Goal: Information Seeking & Learning: Learn about a topic

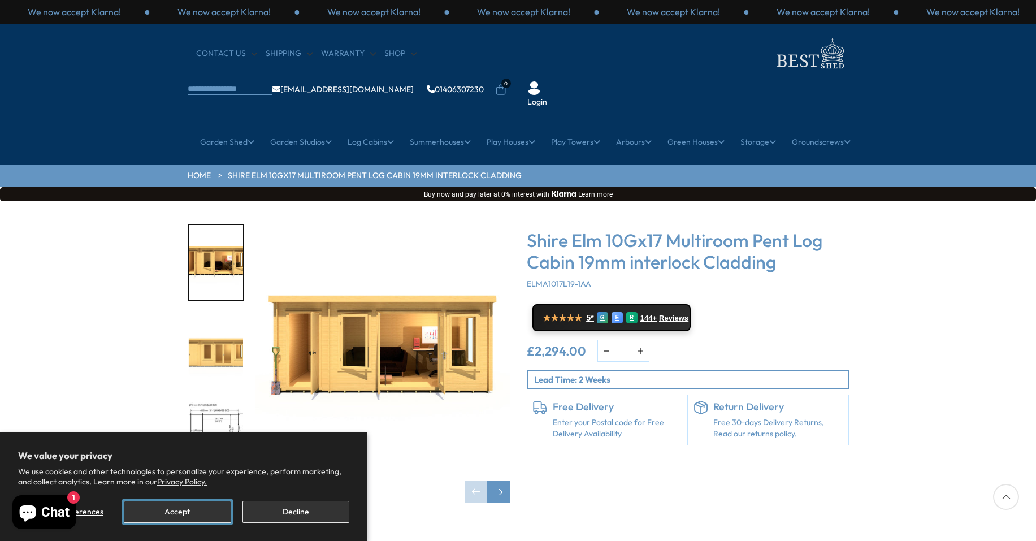
click at [175, 511] on button "Accept" at bounding box center [177, 512] width 107 height 22
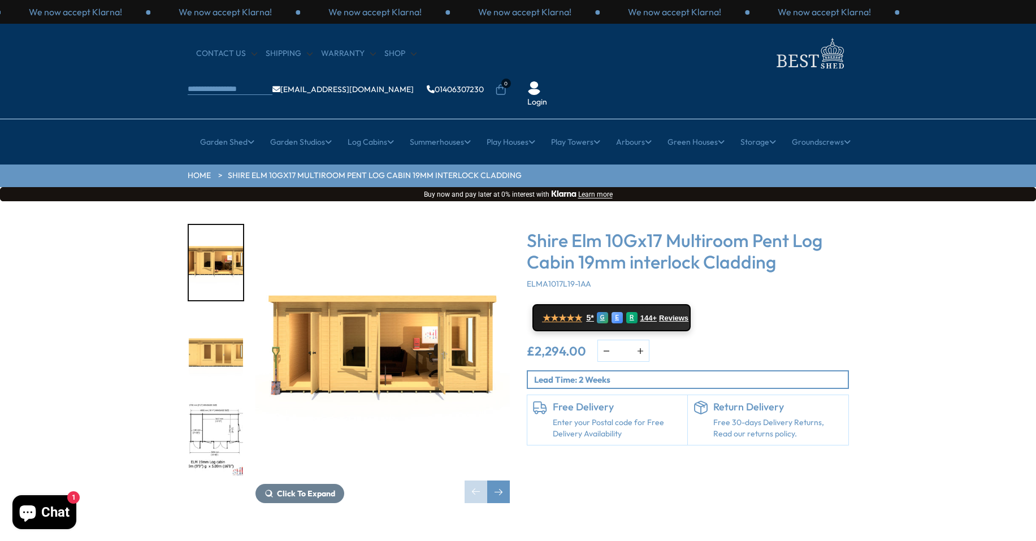
scroll to position [57, 0]
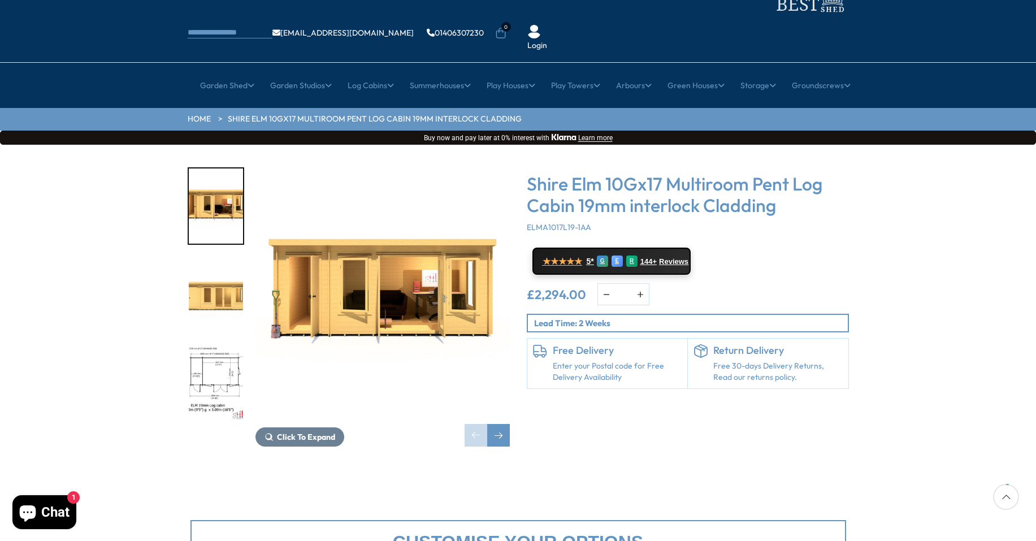
click at [371, 269] on img "1 / 10" at bounding box center [383, 294] width 254 height 254
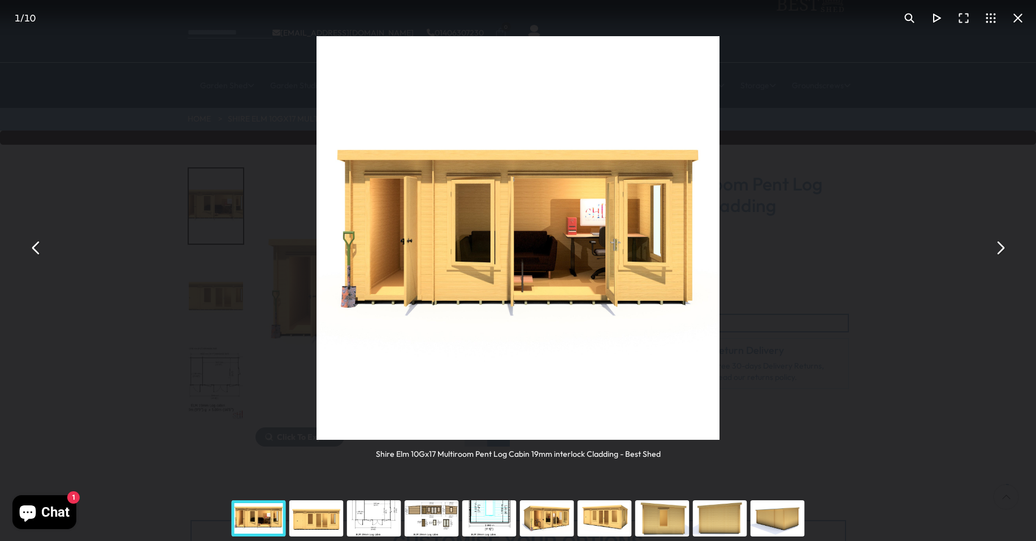
click at [381, 516] on div "You can close this modal content with the ESC key" at bounding box center [374, 518] width 58 height 45
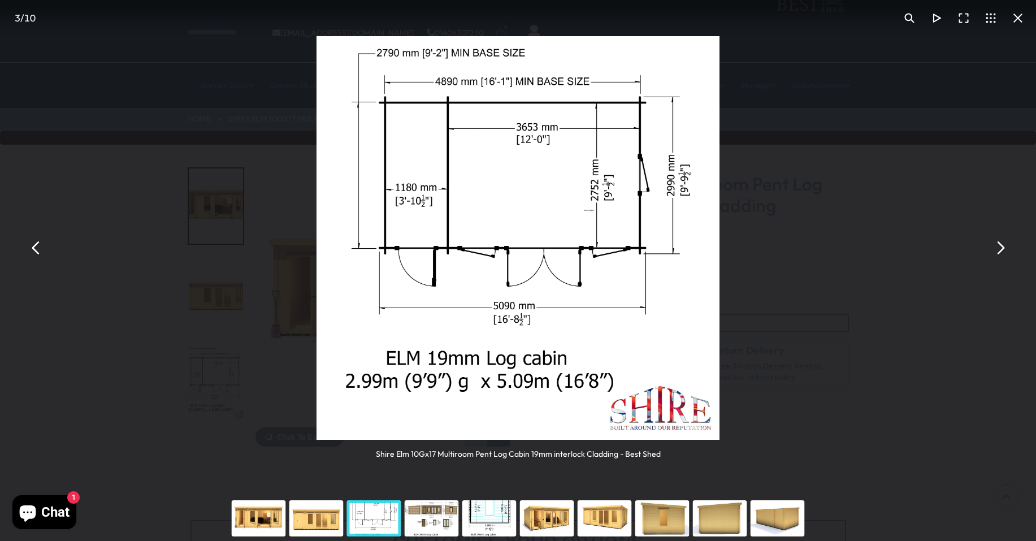
click at [35, 250] on button "You can close this modal content with the ESC key" at bounding box center [36, 248] width 27 height 27
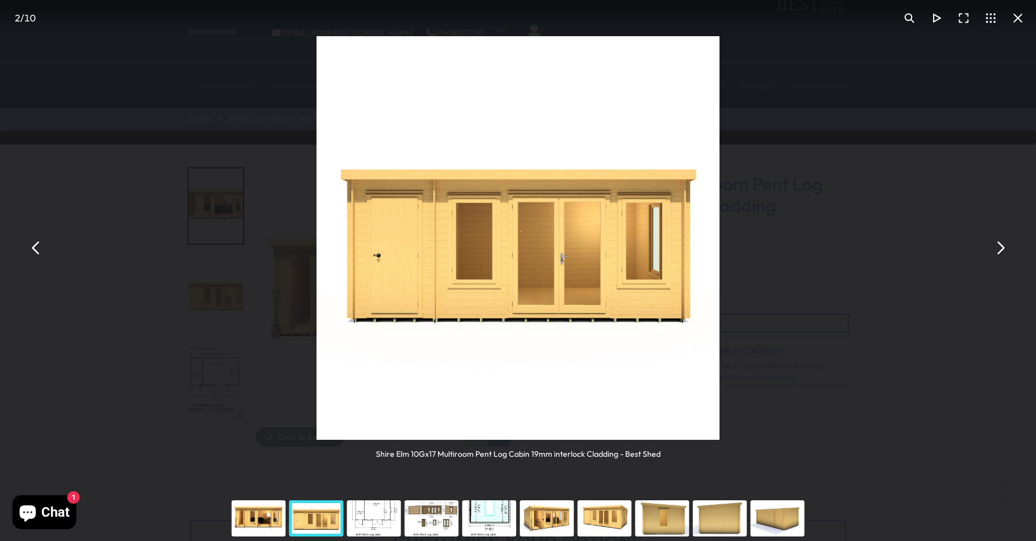
click at [35, 250] on button "You can close this modal content with the ESC key" at bounding box center [36, 248] width 27 height 27
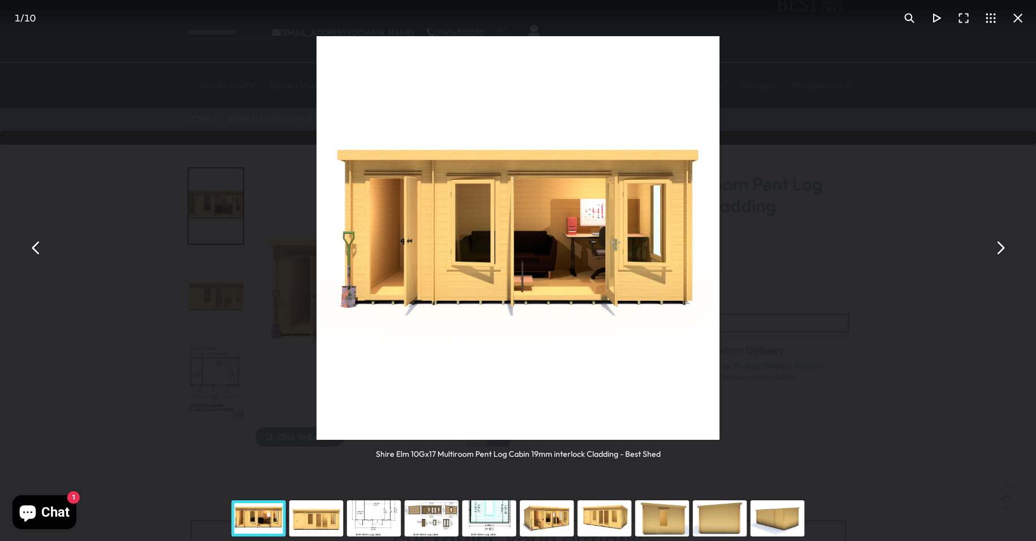
click at [33, 250] on button "You can close this modal content with the ESC key" at bounding box center [36, 248] width 27 height 27
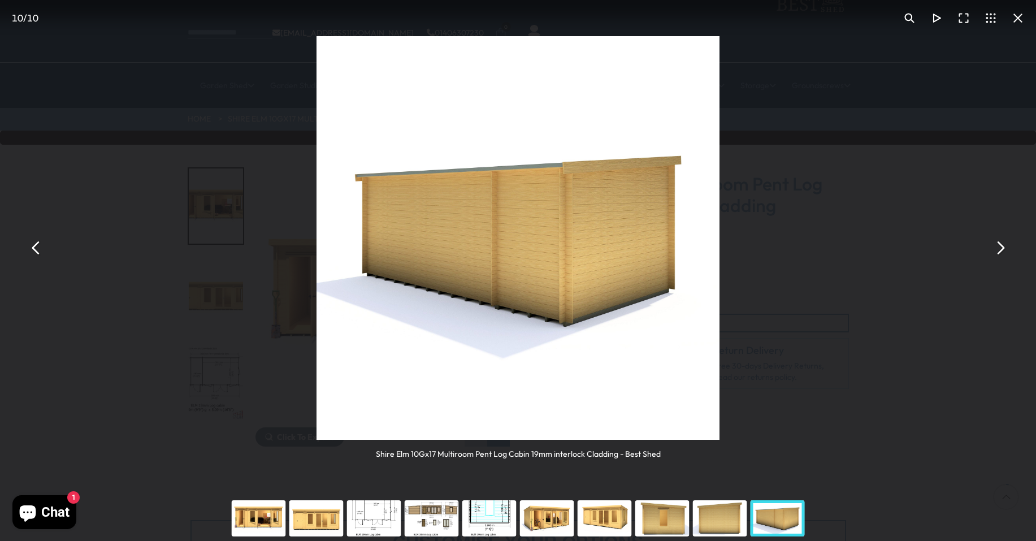
click at [34, 249] on button "You can close this modal content with the ESC key" at bounding box center [36, 248] width 27 height 27
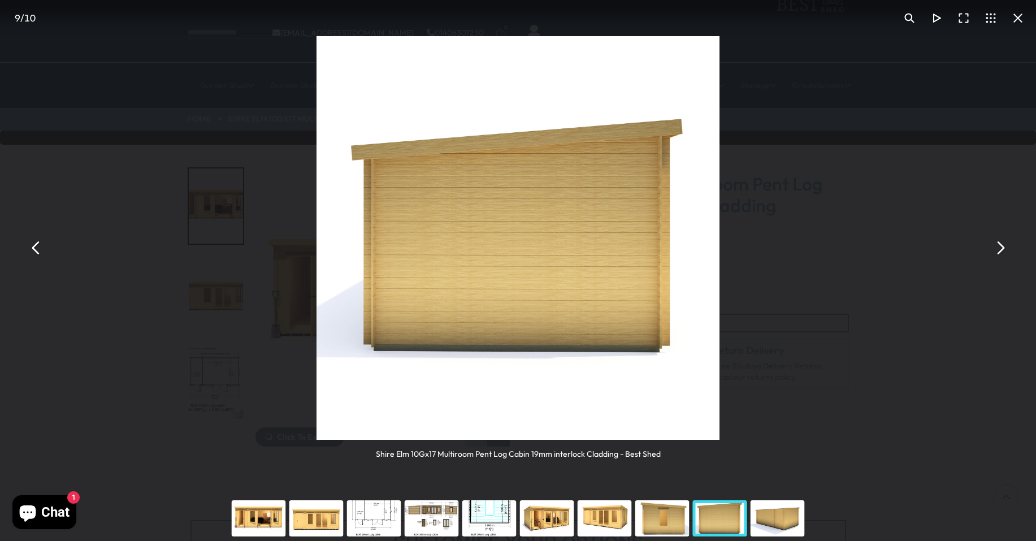
click at [34, 249] on button "You can close this modal content with the ESC key" at bounding box center [36, 248] width 27 height 27
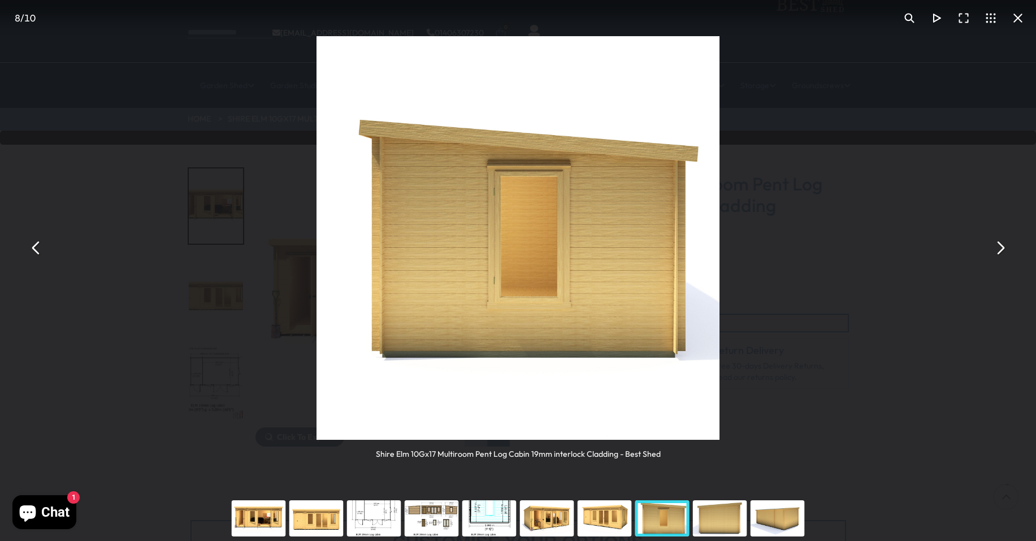
click at [34, 249] on button "You can close this modal content with the ESC key" at bounding box center [36, 248] width 27 height 27
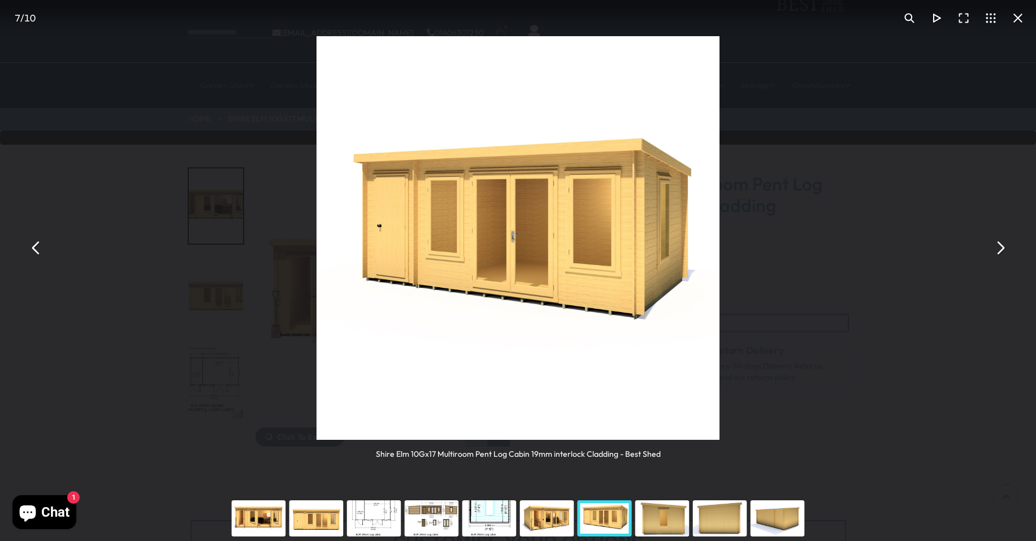
click at [34, 249] on button "You can close this modal content with the ESC key" at bounding box center [36, 248] width 27 height 27
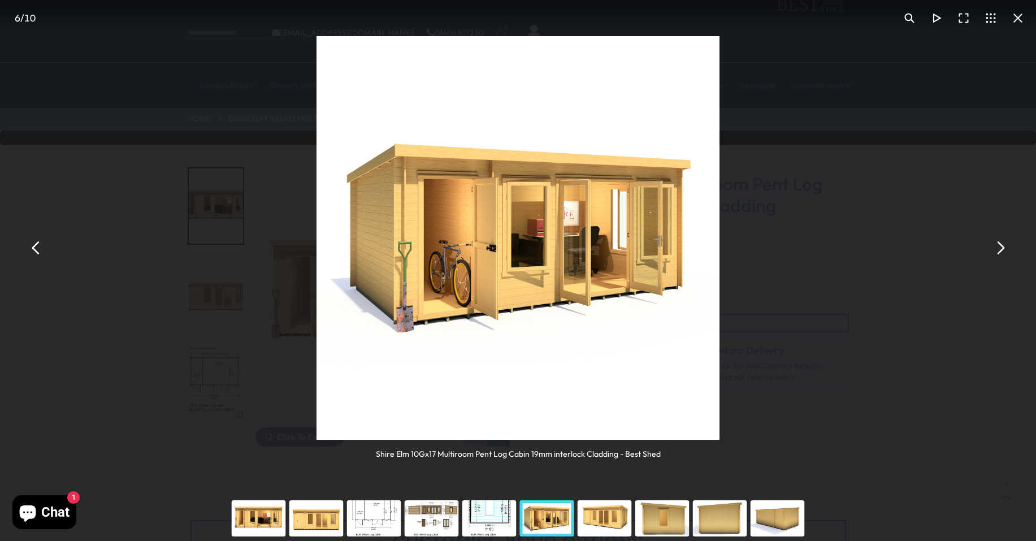
click at [34, 249] on button "You can close this modal content with the ESC key" at bounding box center [36, 248] width 27 height 27
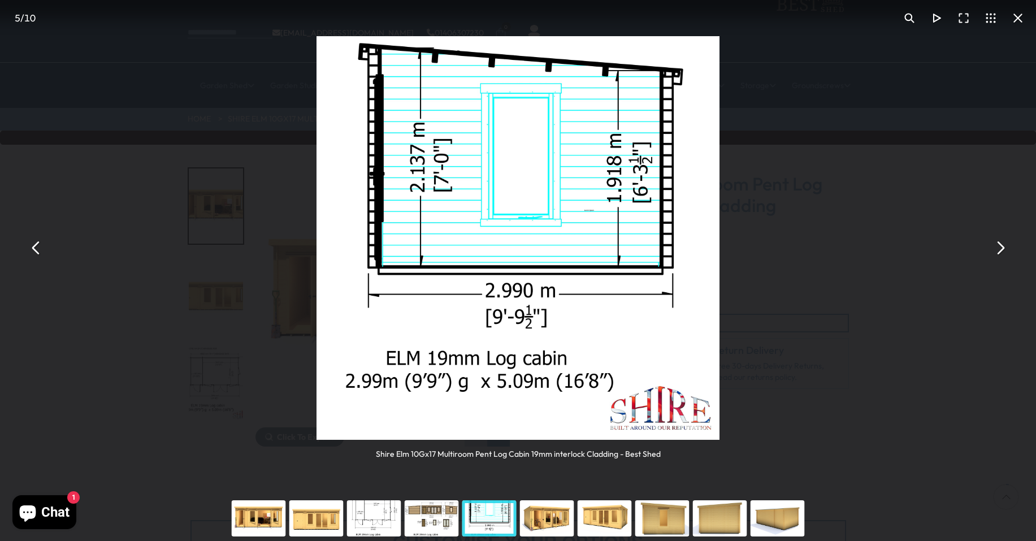
click at [600, 523] on div "You can close this modal content with the ESC key" at bounding box center [605, 518] width 58 height 45
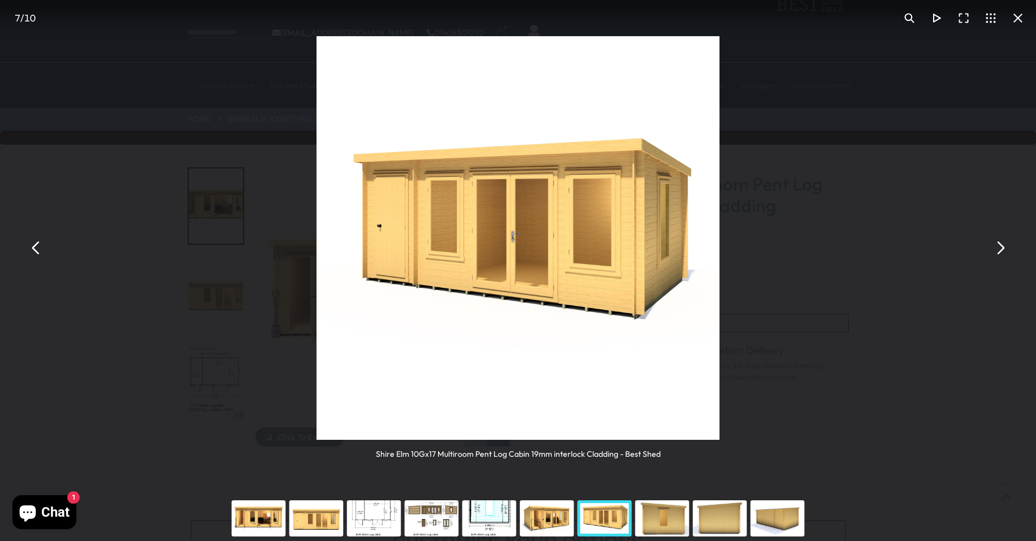
click at [1019, 19] on button "You can close this modal content with the ESC key" at bounding box center [1018, 18] width 27 height 27
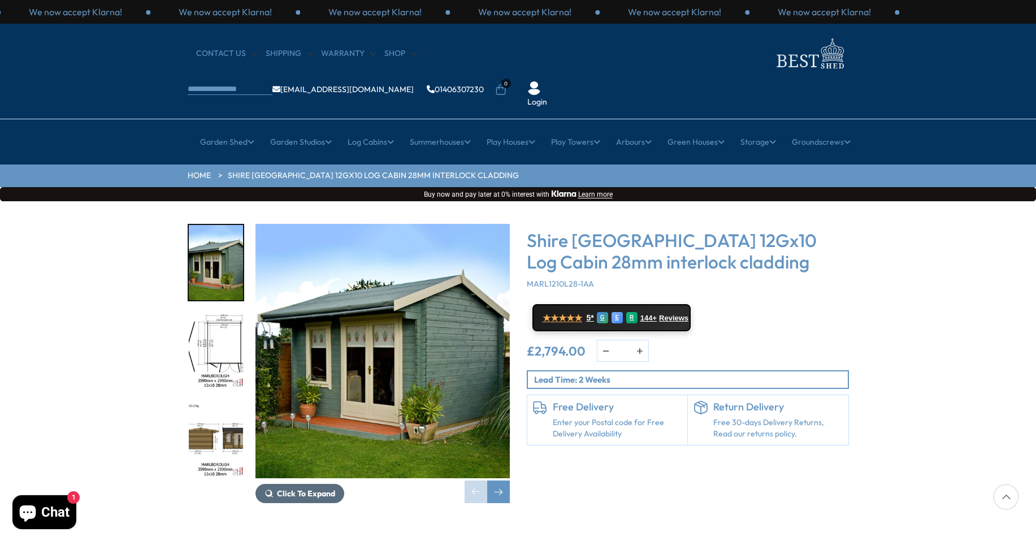
click at [297, 488] on span "Click To Expand" at bounding box center [306, 493] width 58 height 10
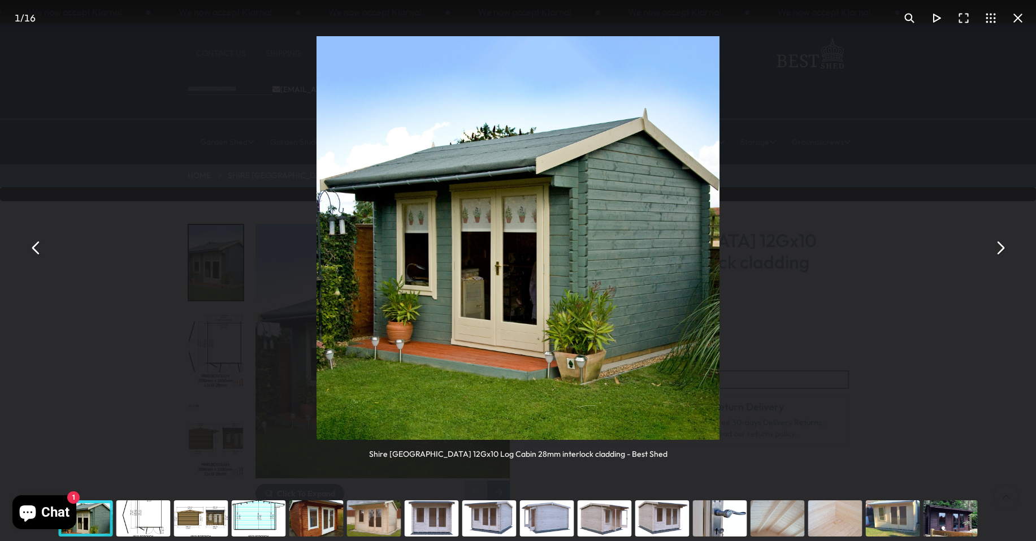
click at [35, 252] on button "You can close this modal content with the ESC key" at bounding box center [36, 248] width 27 height 27
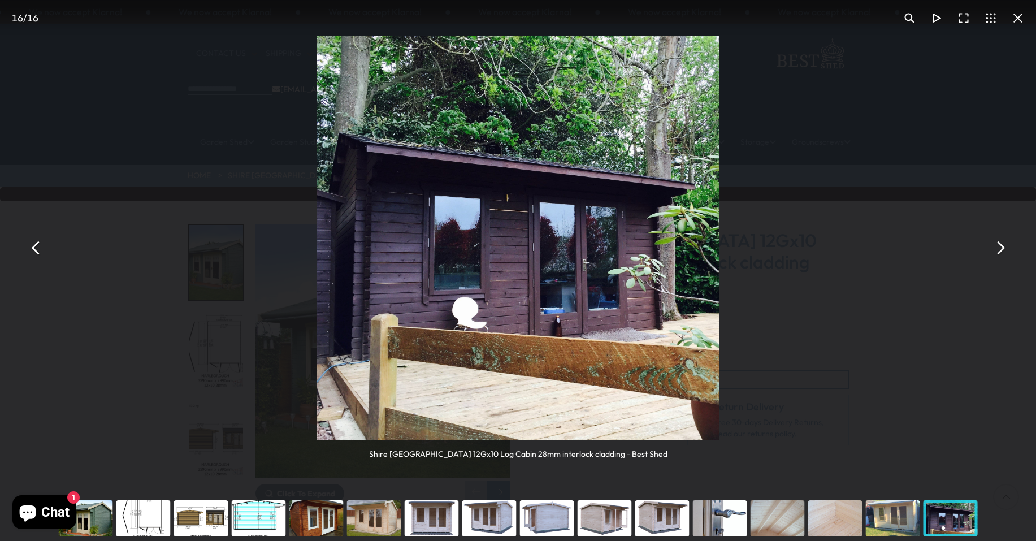
click at [35, 252] on button "You can close this modal content with the ESC key" at bounding box center [36, 248] width 27 height 27
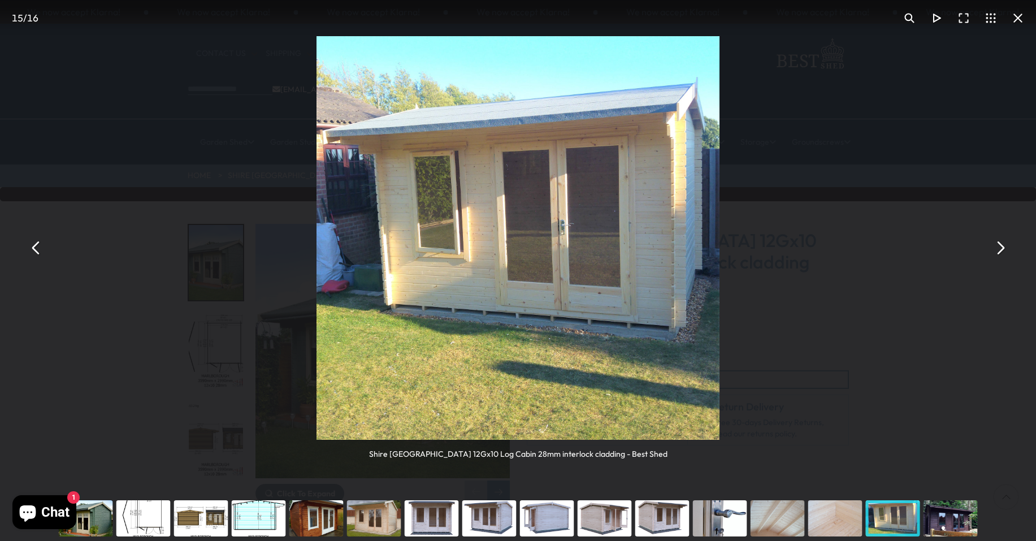
click at [35, 252] on button "You can close this modal content with the ESC key" at bounding box center [36, 248] width 27 height 27
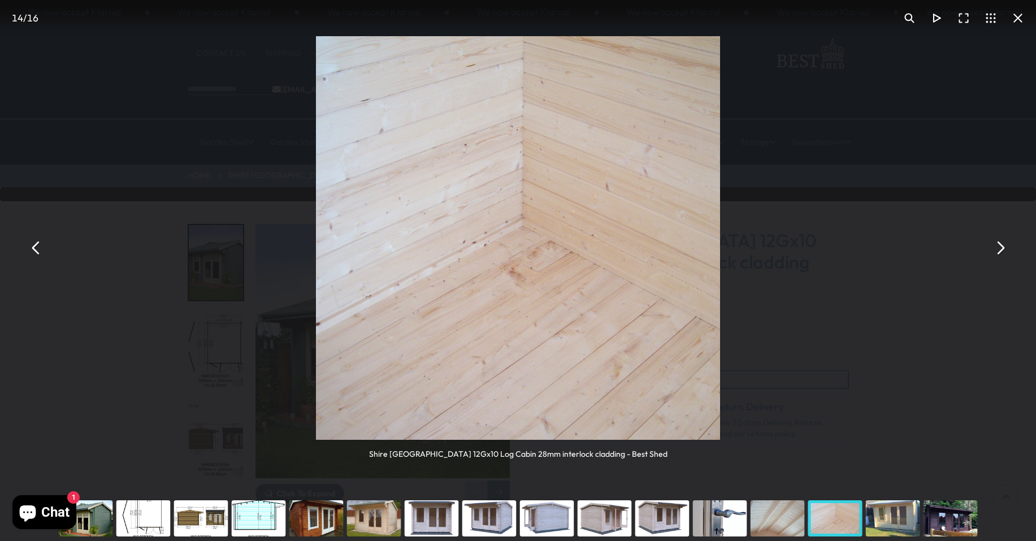
click at [35, 252] on button "You can close this modal content with the ESC key" at bounding box center [36, 248] width 27 height 27
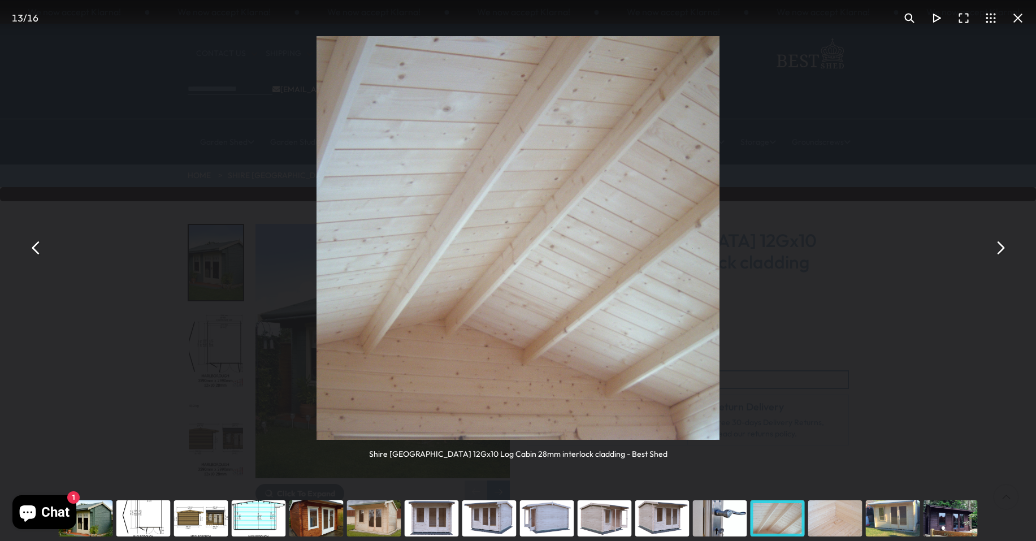
click at [35, 252] on button "You can close this modal content with the ESC key" at bounding box center [36, 248] width 27 height 27
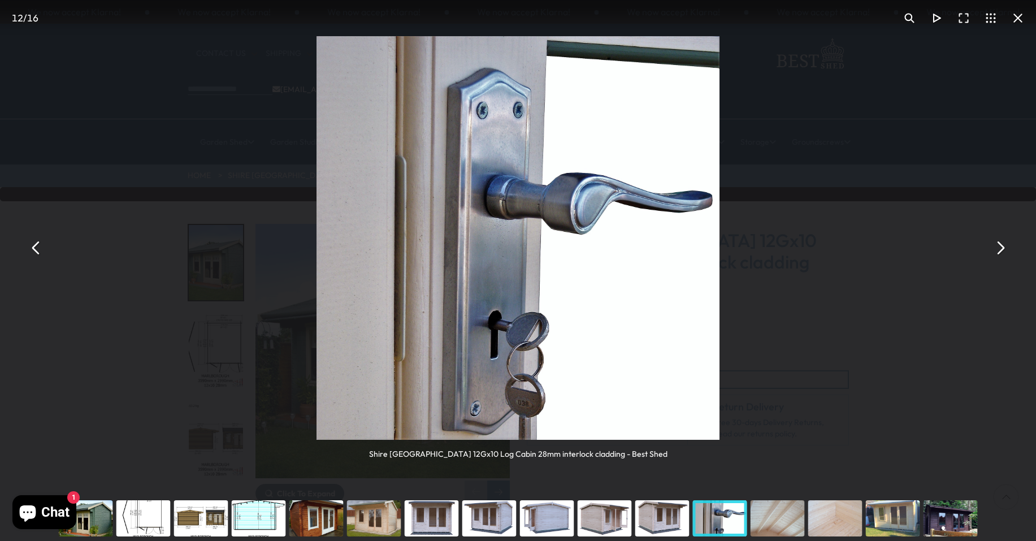
click at [35, 252] on button "You can close this modal content with the ESC key" at bounding box center [36, 248] width 27 height 27
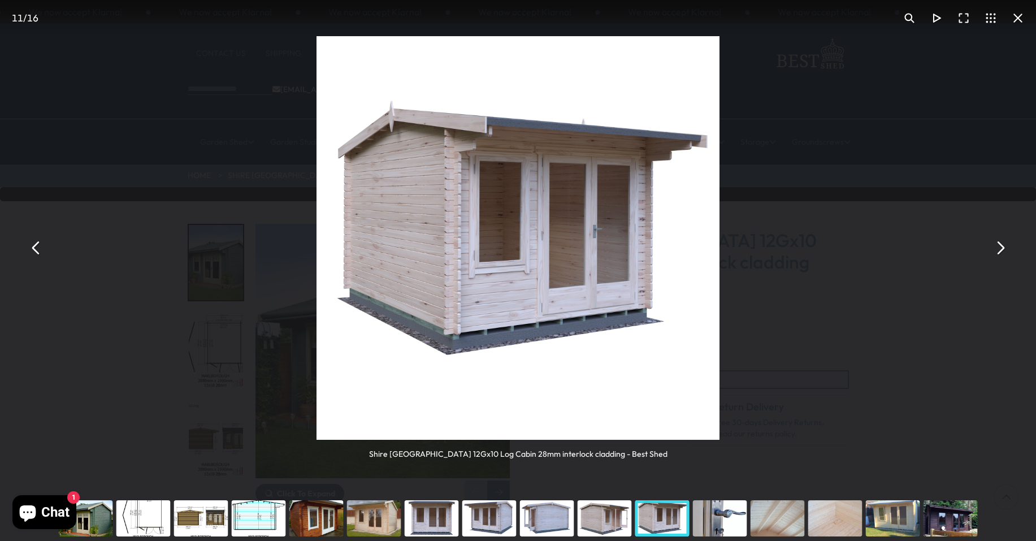
click at [35, 252] on button "You can close this modal content with the ESC key" at bounding box center [36, 248] width 27 height 27
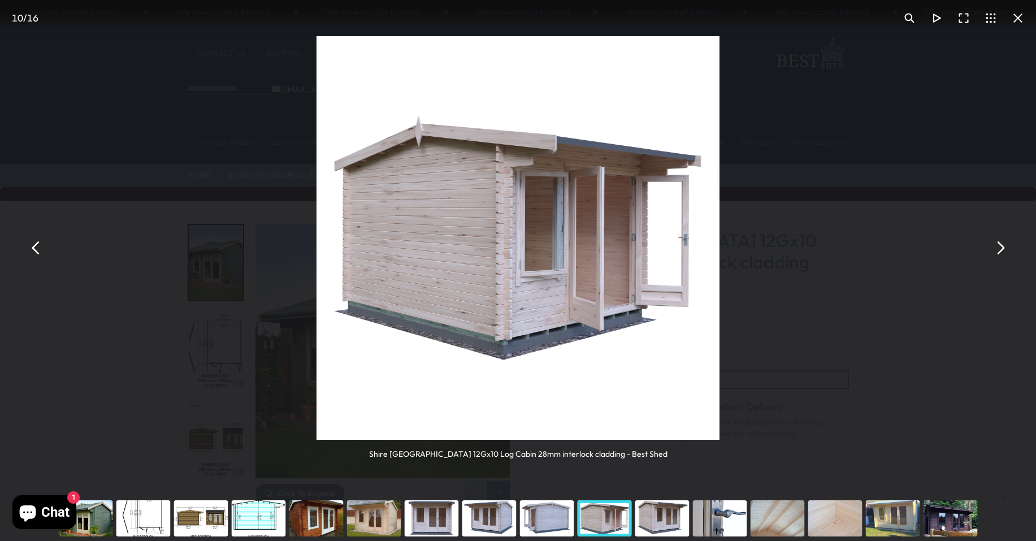
click at [35, 252] on button "You can close this modal content with the ESC key" at bounding box center [36, 248] width 27 height 27
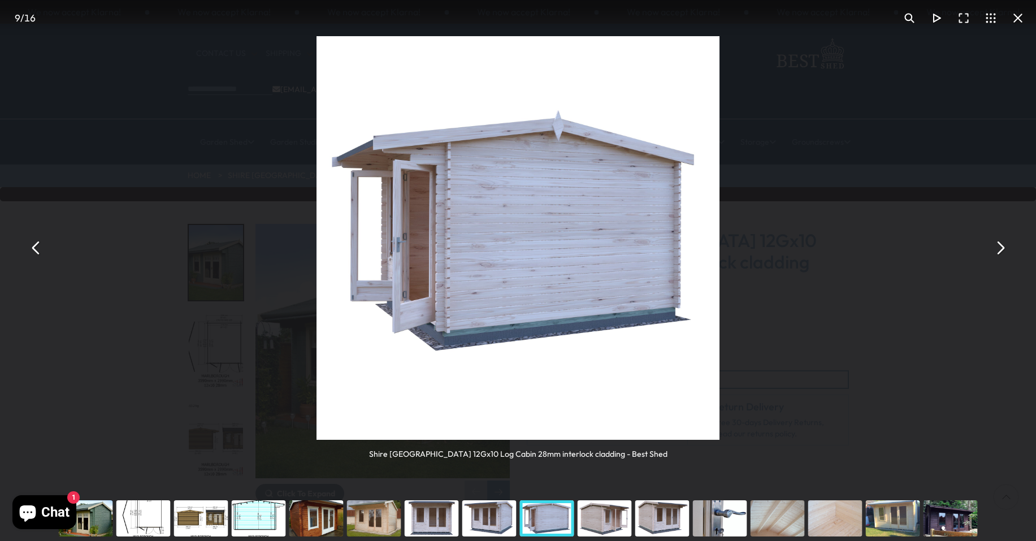
click at [35, 252] on button "You can close this modal content with the ESC key" at bounding box center [36, 248] width 27 height 27
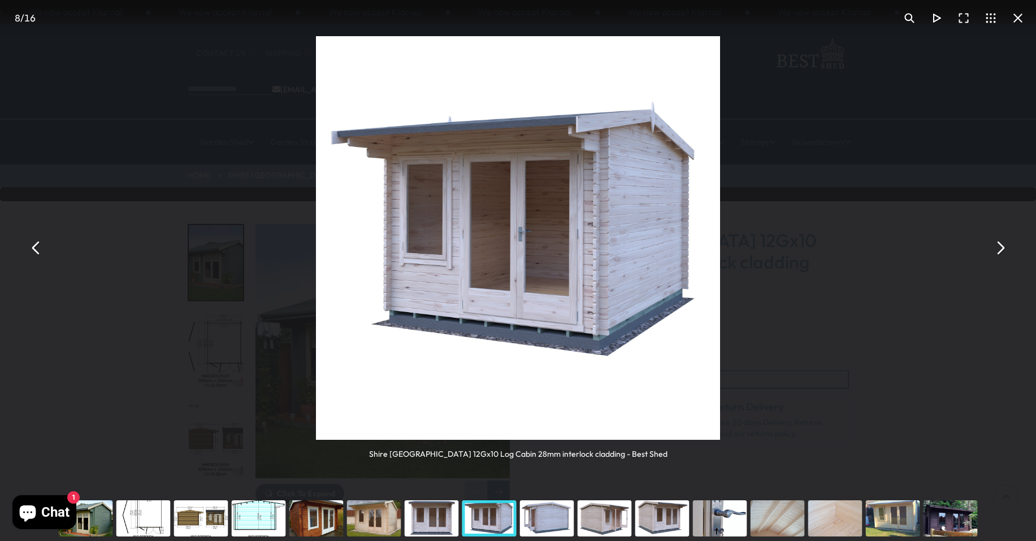
click at [896, 519] on div "You can close this modal content with the ESC key" at bounding box center [893, 518] width 58 height 45
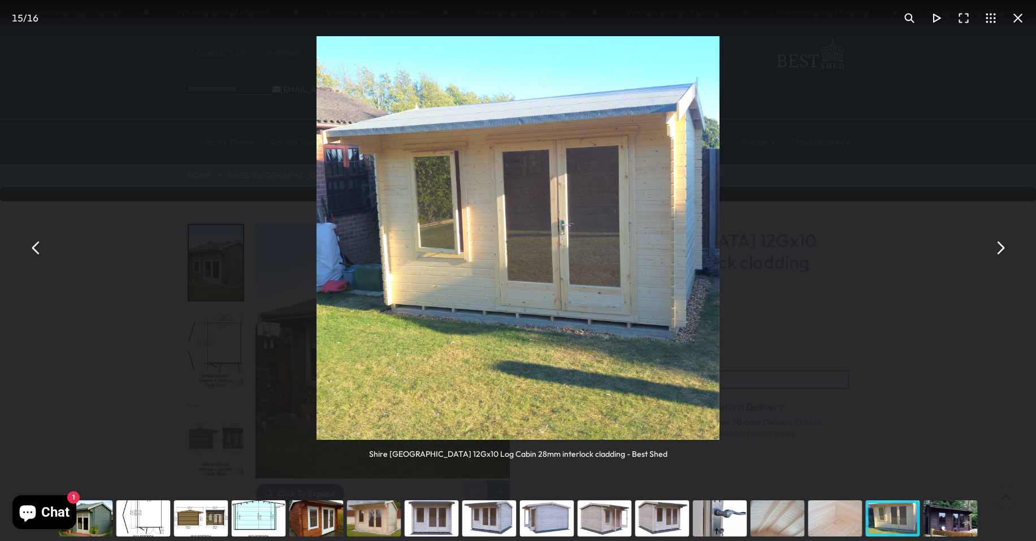
click at [35, 248] on button "You can close this modal content with the ESC key" at bounding box center [36, 248] width 27 height 27
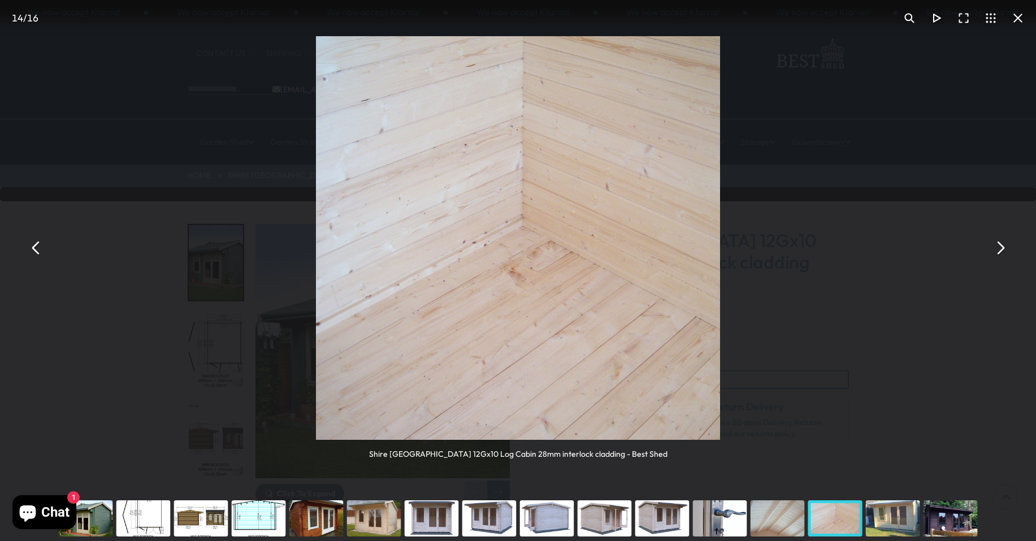
click at [35, 248] on button "You can close this modal content with the ESC key" at bounding box center [36, 248] width 27 height 27
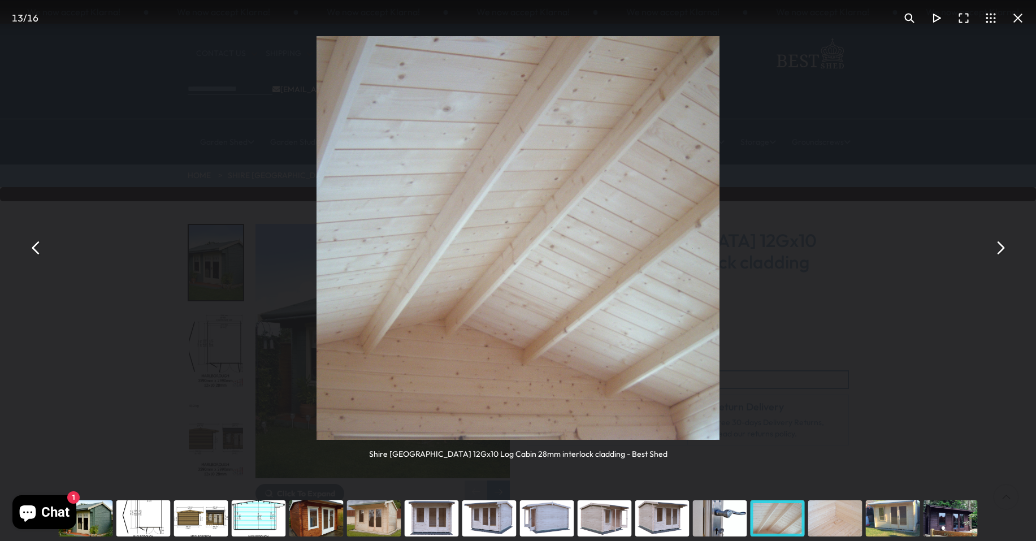
click at [35, 248] on button "You can close this modal content with the ESC key" at bounding box center [36, 248] width 27 height 27
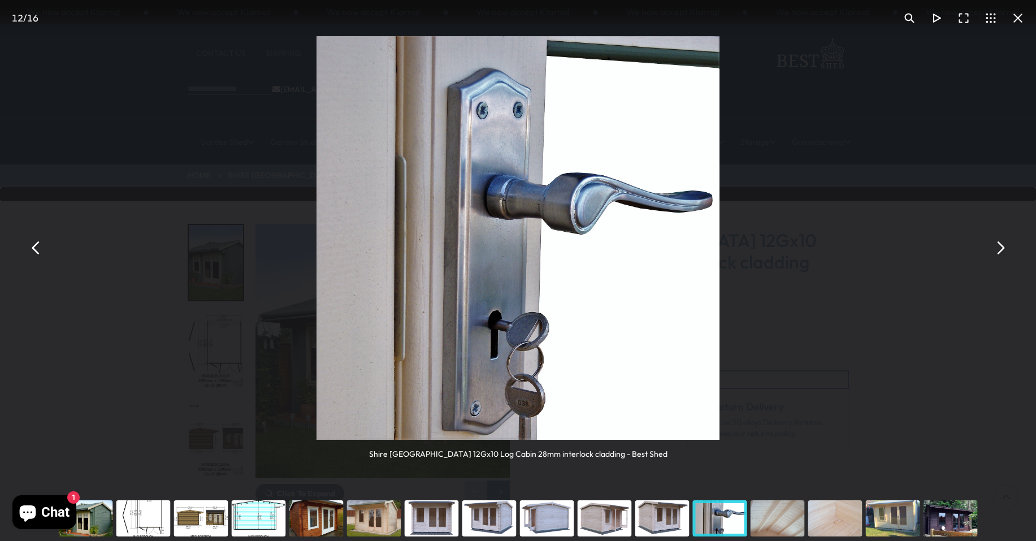
click at [35, 248] on button "You can close this modal content with the ESC key" at bounding box center [36, 248] width 27 height 27
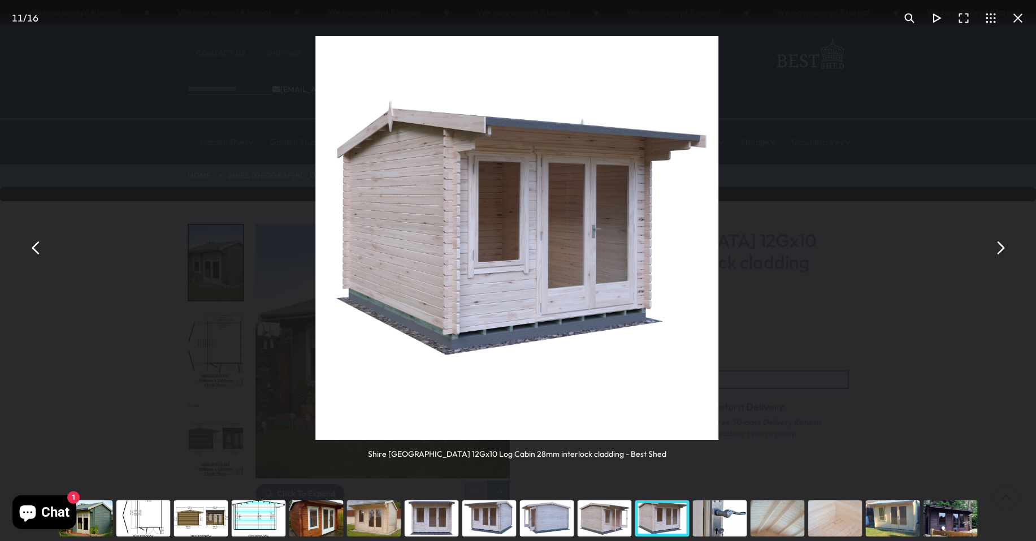
click at [35, 248] on button "You can close this modal content with the ESC key" at bounding box center [36, 248] width 27 height 27
